Goal: Task Accomplishment & Management: Use online tool/utility

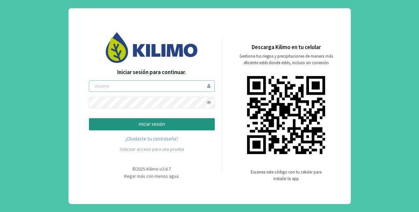
type input "fsantiago"
click at [165, 119] on button "iniciar sesión" at bounding box center [152, 124] width 126 height 12
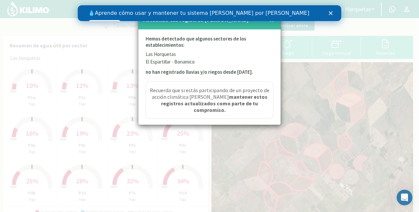
click at [333, 12] on div "Cerrar" at bounding box center [332, 13] width 7 height 4
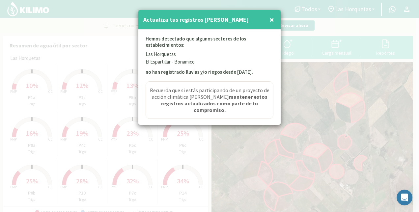
click at [270, 18] on span "×" at bounding box center [271, 19] width 5 height 11
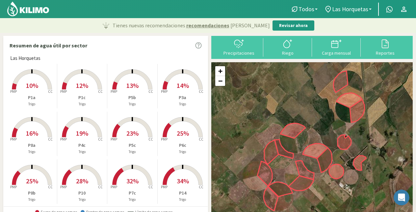
click at [208, 198] on div "Resumen de agua útil por sector Las Horquetas Created with Highcharts 9.2.2 PMP…" at bounding box center [208, 210] width 410 height 348
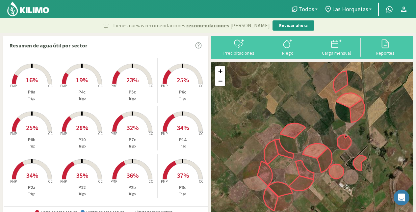
click at [142, 175] on rect at bounding box center [132, 180] width 53 height 53
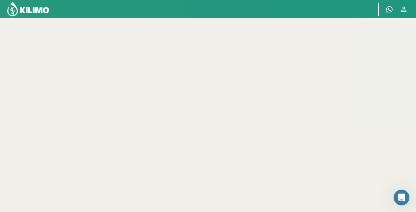
select select "1: Object"
select select "6: Object"
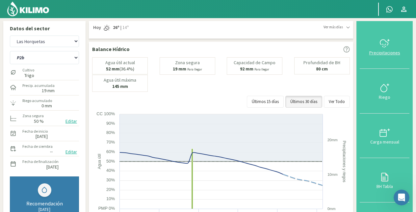
click at [381, 43] on icon at bounding box center [384, 43] width 8 height 6
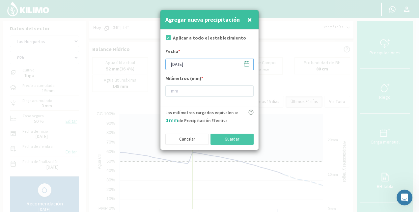
click at [184, 63] on input "[DATE]" at bounding box center [209, 65] width 88 height 12
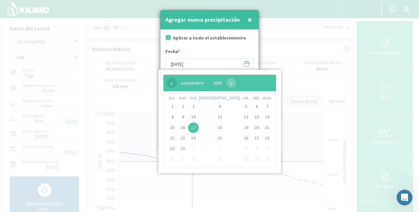
click at [171, 83] on span "‹" at bounding box center [172, 83] width 10 height 10
click at [196, 137] on span "20" at bounding box center [193, 138] width 11 height 11
type input "[DATE]"
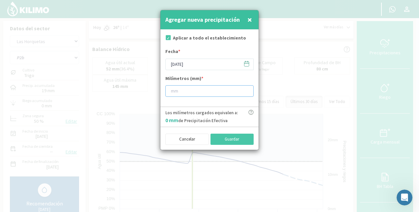
click at [188, 88] on input "number" at bounding box center [209, 91] width 88 height 12
type input "6"
click at [228, 139] on button "Guardar" at bounding box center [231, 139] width 43 height 11
type input "[DATE]"
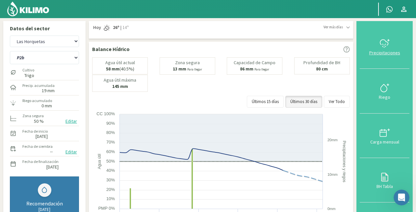
click at [386, 47] on icon at bounding box center [385, 43] width 11 height 11
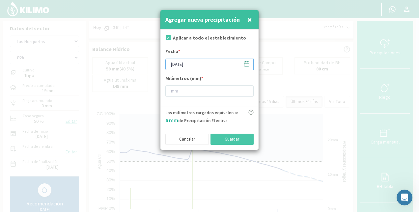
click at [186, 64] on input "[DATE]" at bounding box center [209, 65] width 88 height 12
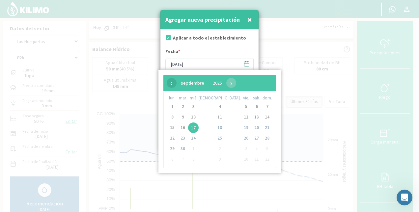
click at [173, 83] on span "‹" at bounding box center [172, 83] width 10 height 10
click at [214, 115] on span "10" at bounding box center [219, 117] width 11 height 11
type input "[DATE]"
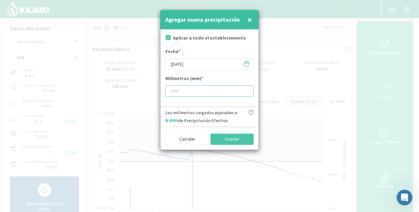
click at [185, 92] on input "number" at bounding box center [209, 91] width 88 height 12
type input "11"
click at [227, 136] on button "Guardar" at bounding box center [231, 139] width 43 height 11
type input "[DATE]"
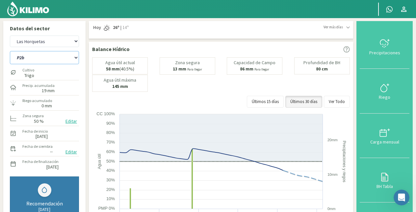
click at [45, 60] on select "P10 P12 P14 P1a P1c P2a P2b P3a P3c P4c P5b P5c P6c P7c P8a P8b" at bounding box center [44, 57] width 69 height 13
select select "2: Object"
click at [10, 51] on select "P10 P12 P14 P1a P1c P2a P2b P3a P3c P4c P5b P5c P6c P7c P8a P8b" at bounding box center [44, 57] width 69 height 13
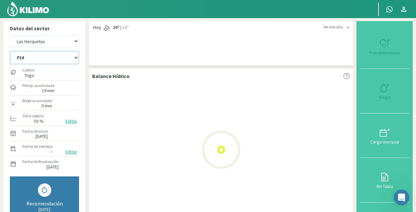
select select "3: Object"
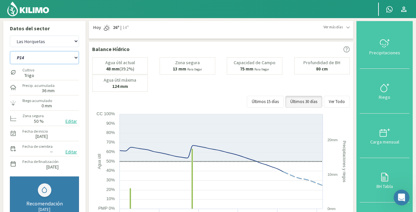
click at [29, 56] on select "P10 P12 P14 P1a P1c P2a P2b P3a P3c P4c P5b P5c P6c P7c P8a P8b" at bounding box center [44, 57] width 69 height 13
click at [10, 51] on select "P10 P12 P14 P1a P1c P2a P2b P3a P3c P4c P5b P5c P6c P7c P8a P8b" at bounding box center [44, 57] width 69 height 13
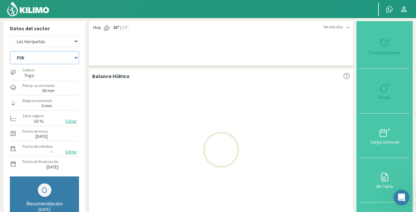
select select "18: Object"
select select "5: Object"
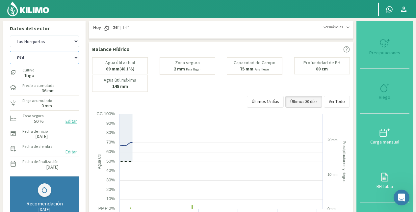
select select "38: Object"
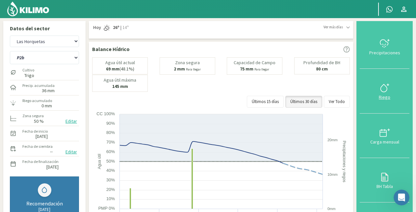
click at [384, 88] on icon at bounding box center [385, 88] width 11 height 11
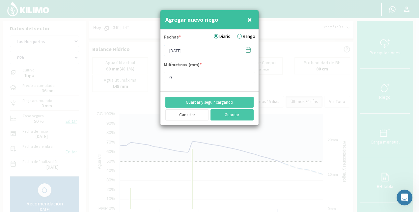
click at [190, 49] on input "[DATE]" at bounding box center [210, 51] width 92 height 12
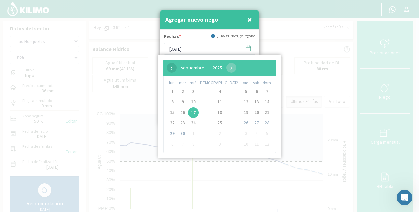
click at [171, 67] on span "‹" at bounding box center [172, 68] width 10 height 10
click at [221, 68] on span "›" at bounding box center [216, 68] width 10 height 10
click at [214, 133] on span "28" at bounding box center [219, 133] width 11 height 11
type input "[DATE]"
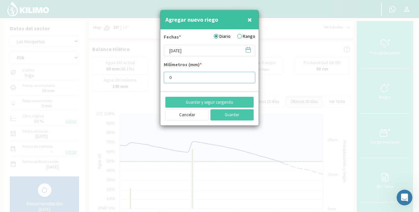
drag, startPoint x: 188, startPoint y: 75, endPoint x: 149, endPoint y: 83, distance: 39.5
click at [149, 83] on div "Agregar nuevo riego × Fechas * Diario Rango [DATE] Milímetros (mm) * 0 Guardar …" at bounding box center [209, 106] width 419 height 212
type input "7.59"
click at [227, 100] on button "Guardar y seguir cargando" at bounding box center [209, 102] width 88 height 11
click at [240, 37] on label "Rango" at bounding box center [246, 36] width 18 height 7
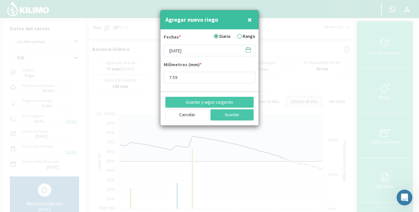
click at [0, 0] on input "Rango" at bounding box center [0, 0] width 0 height 0
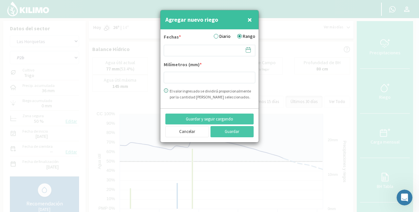
drag, startPoint x: 173, startPoint y: 57, endPoint x: 187, endPoint y: 49, distance: 16.8
click at [187, 49] on div "Fechas * Diario Rango Milímetros (mm) * El valor ingresado se dividirá proporci…" at bounding box center [210, 66] width 92 height 67
click at [194, 51] on input at bounding box center [210, 51] width 92 height 12
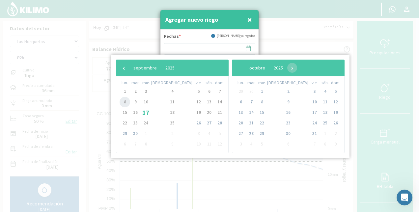
click at [125, 100] on span "8" at bounding box center [125, 102] width 11 height 11
click at [148, 102] on span "10" at bounding box center [146, 102] width 11 height 11
type input "[DATE] - [DATE]"
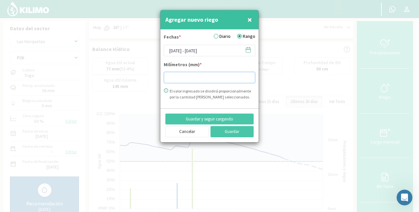
click at [186, 76] on input "number" at bounding box center [210, 78] width 92 height 12
type input "23.72"
click at [228, 130] on button "Guardar" at bounding box center [231, 131] width 43 height 11
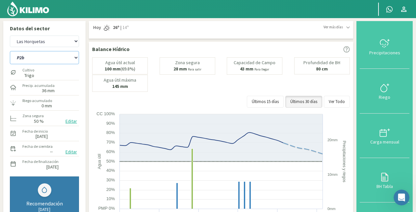
click at [40, 61] on select "P10 P12 P14 P1a P1c P2a P2b P3a P3c P4c P5b P5c P6c P7c P8a P8b" at bounding box center [44, 57] width 69 height 13
select select "37: Object"
click at [10, 51] on select "P10 P12 P14 P1a P1c P2a P2b P3a P3c P4c P5b P5c P6c P7c P8a P8b" at bounding box center [44, 57] width 69 height 13
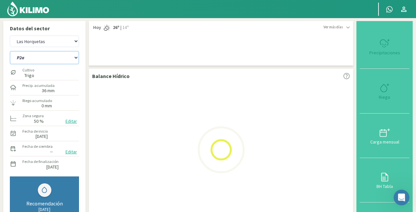
select select "7: Object"
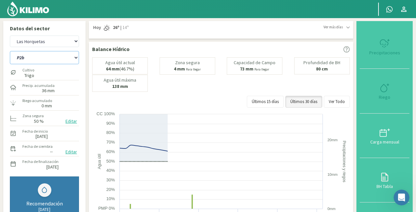
select select "53: Object"
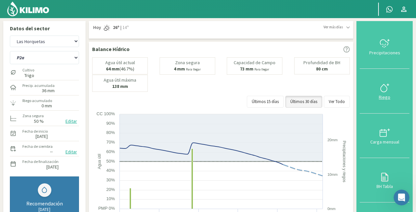
click at [381, 87] on icon at bounding box center [385, 88] width 11 height 11
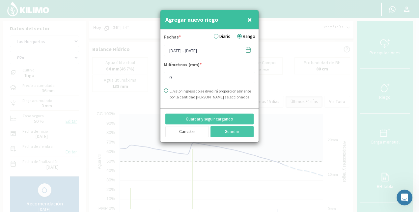
click at [226, 35] on label "Diario" at bounding box center [222, 36] width 17 height 7
click at [0, 0] on input "Diario" at bounding box center [0, 0] width 0 height 0
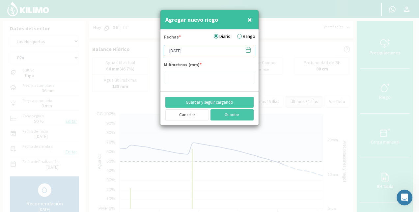
click at [199, 49] on input "[DATE]" at bounding box center [210, 51] width 92 height 12
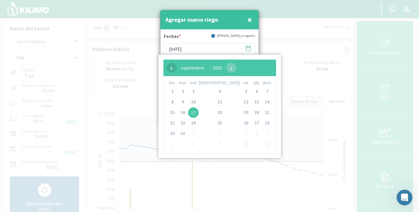
click at [172, 69] on span "‹" at bounding box center [172, 68] width 10 height 10
click at [241, 133] on span "29" at bounding box center [246, 133] width 11 height 11
type input "[DATE]"
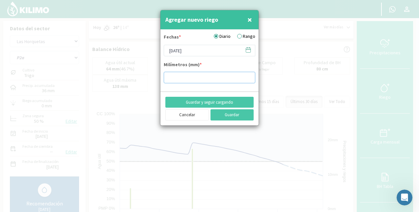
click at [199, 76] on input "number" at bounding box center [210, 78] width 92 height 12
type input "6.96"
click at [214, 102] on button "Guardar y seguir cargando" at bounding box center [209, 102] width 88 height 11
click at [239, 36] on label "Rango" at bounding box center [246, 36] width 18 height 7
click at [0, 0] on input "Rango" at bounding box center [0, 0] width 0 height 0
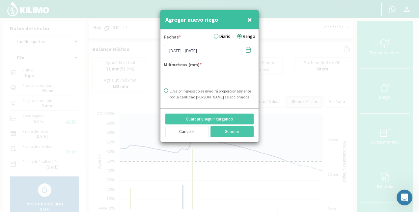
click at [184, 52] on input "[DATE] - [DATE]" at bounding box center [210, 51] width 92 height 12
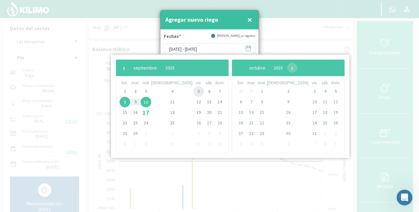
click at [193, 92] on span "5" at bounding box center [198, 91] width 11 height 11
click at [214, 91] on span "7" at bounding box center [219, 91] width 11 height 11
type input "[DATE] - [DATE]"
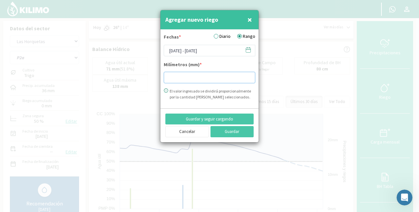
click at [192, 73] on input "number" at bounding box center [210, 78] width 92 height 12
type input "16.77"
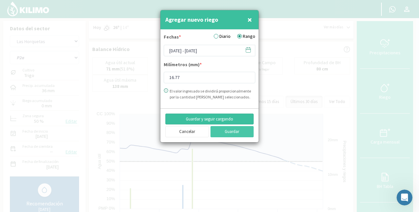
click at [222, 118] on button "Guardar y seguir cargando" at bounding box center [209, 119] width 88 height 11
click at [188, 51] on input "[DATE] - [DATE]" at bounding box center [210, 51] width 92 height 12
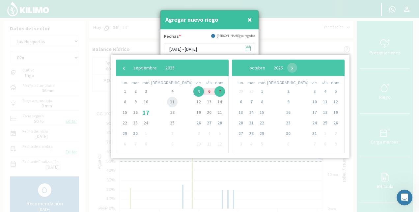
click at [167, 101] on span "11" at bounding box center [172, 102] width 11 height 11
click at [193, 102] on span "12" at bounding box center [198, 102] width 11 height 11
type input "[DATE] - [DATE]"
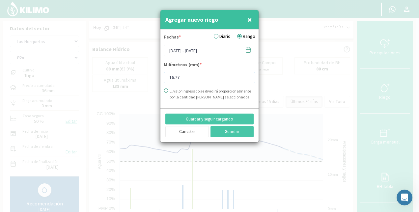
drag, startPoint x: 183, startPoint y: 74, endPoint x: 158, endPoint y: 79, distance: 25.5
click at [158, 79] on div "Agregar nuevo riego × Fechas * Diario Rango [DATE] - [DATE] Milímetros (mm) * 1…" at bounding box center [209, 106] width 419 height 212
type input "14.23"
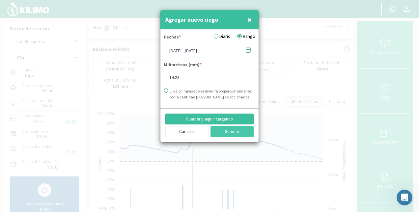
click at [189, 122] on button "Guardar y seguir cargando" at bounding box center [209, 119] width 88 height 11
click at [203, 51] on input "[DATE] - [DATE]" at bounding box center [210, 51] width 92 height 12
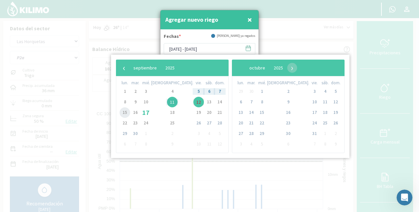
click at [127, 113] on span "15" at bounding box center [125, 112] width 11 height 11
click at [139, 112] on span "16" at bounding box center [135, 112] width 11 height 11
type input "[DATE] - [DATE]"
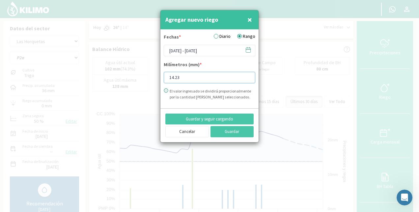
drag, startPoint x: 182, startPoint y: 74, endPoint x: 145, endPoint y: 80, distance: 38.0
click at [145, 80] on div "Agregar nuevo riego × Fechas * Diario Rango [DATE] - [DATE] Milímetros (mm) * 1…" at bounding box center [209, 106] width 419 height 212
type input "13.92"
click at [234, 131] on button "Guardar" at bounding box center [231, 131] width 43 height 11
